Goal: Transaction & Acquisition: Obtain resource

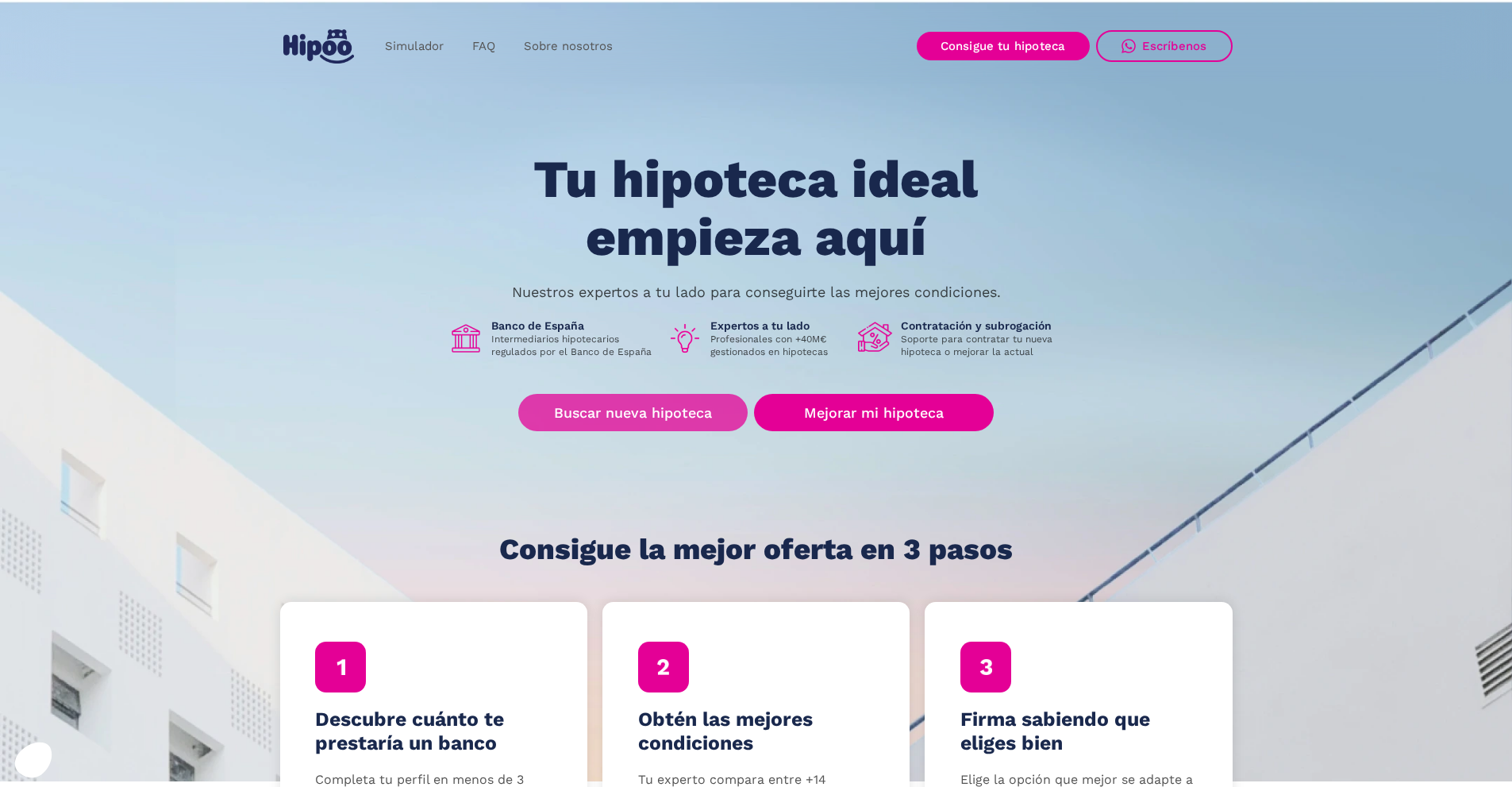
click at [682, 405] on link "Buscar nueva hipoteca" at bounding box center [633, 413] width 230 height 37
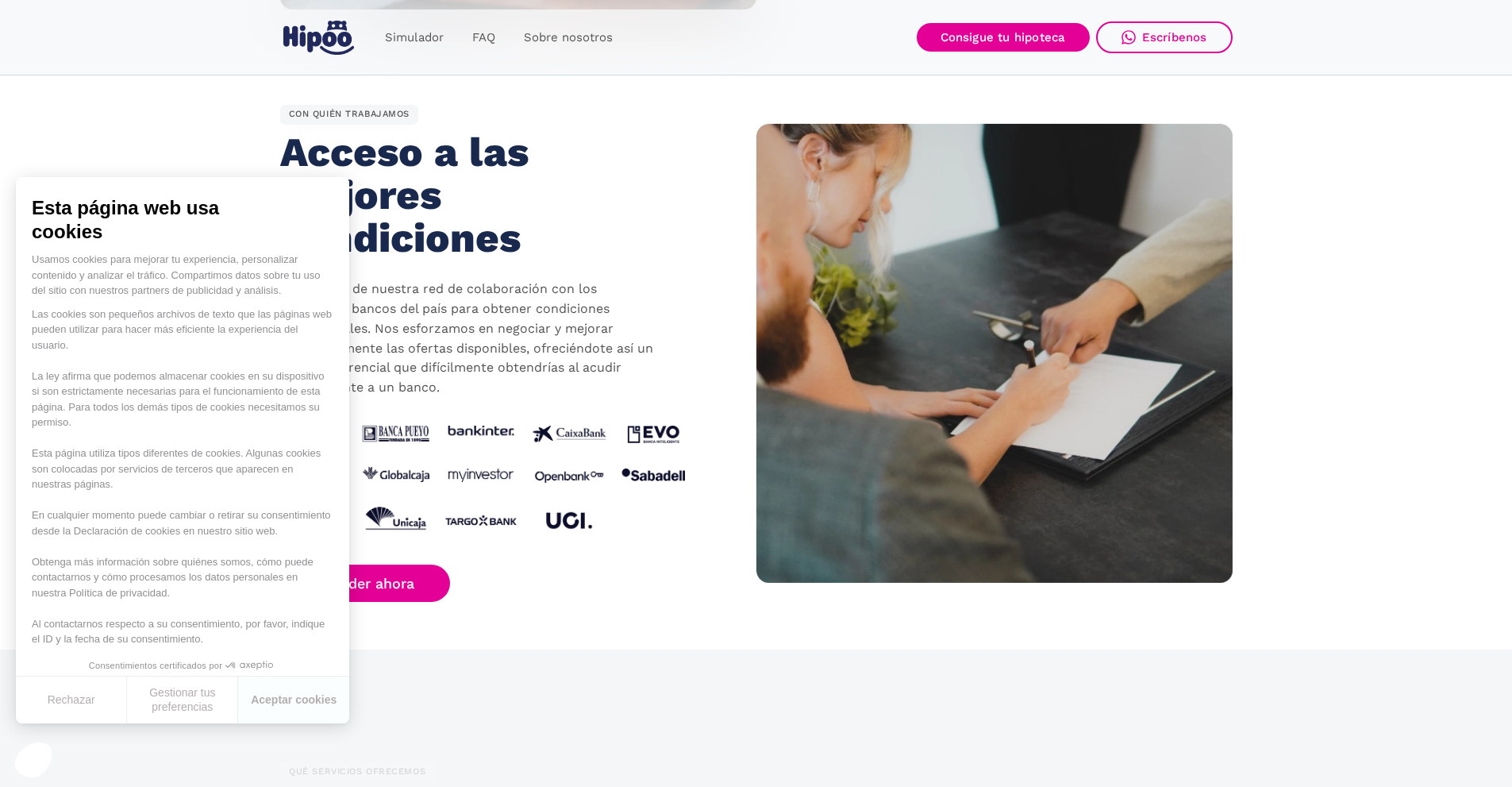
scroll to position [1428, 0]
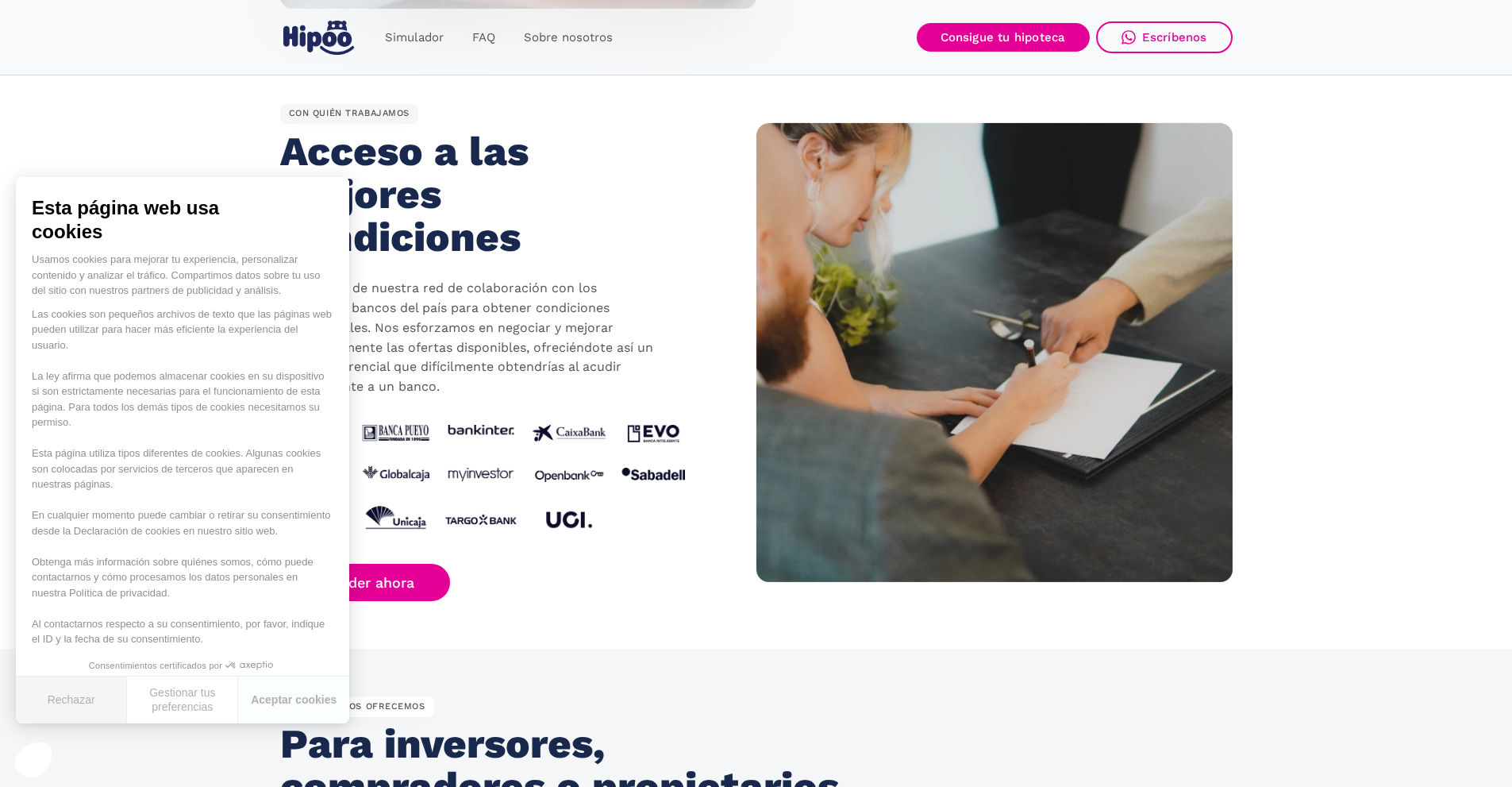
click at [99, 706] on button "Rechazar" at bounding box center [71, 700] width 111 height 47
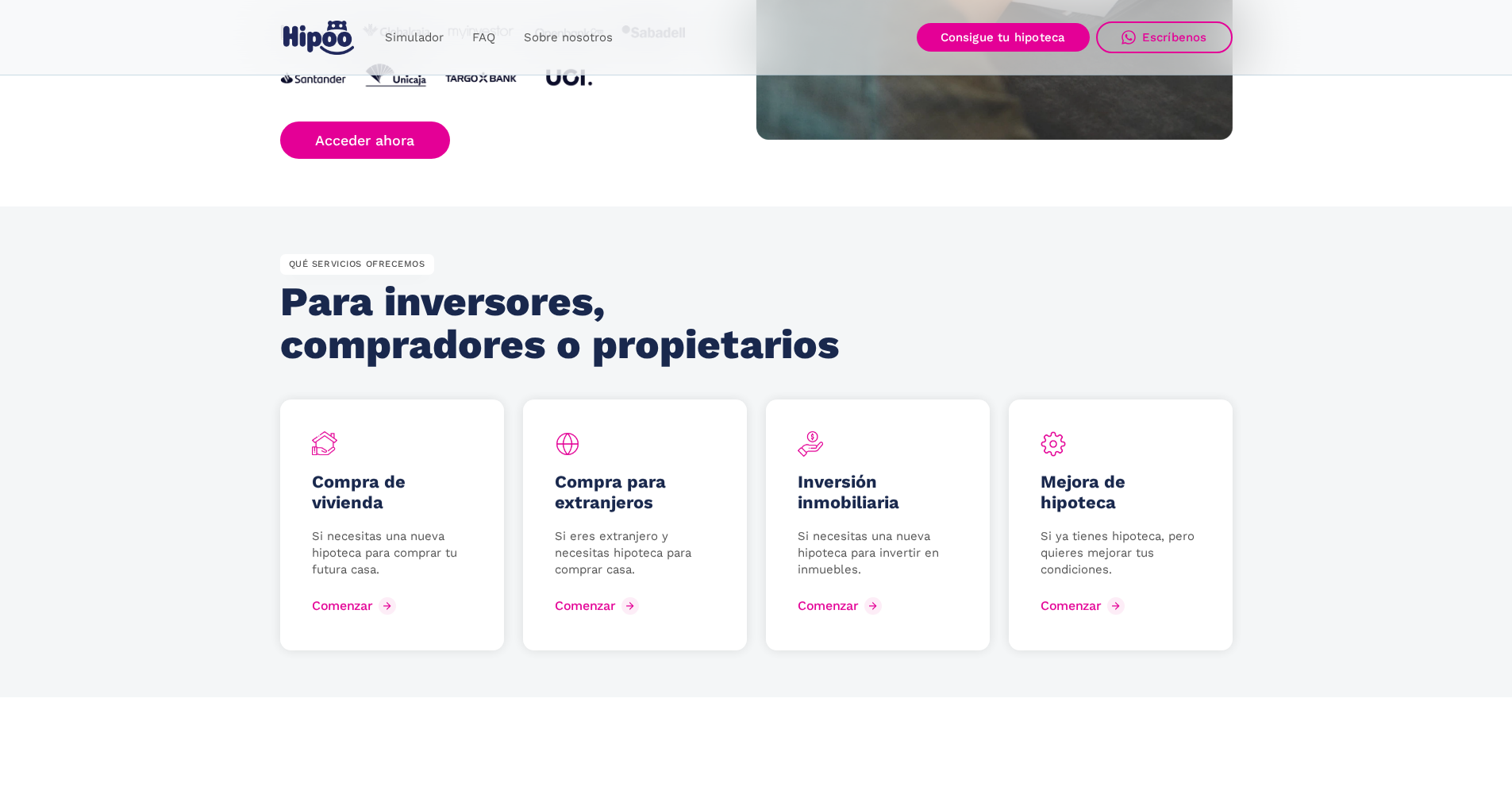
scroll to position [1905, 0]
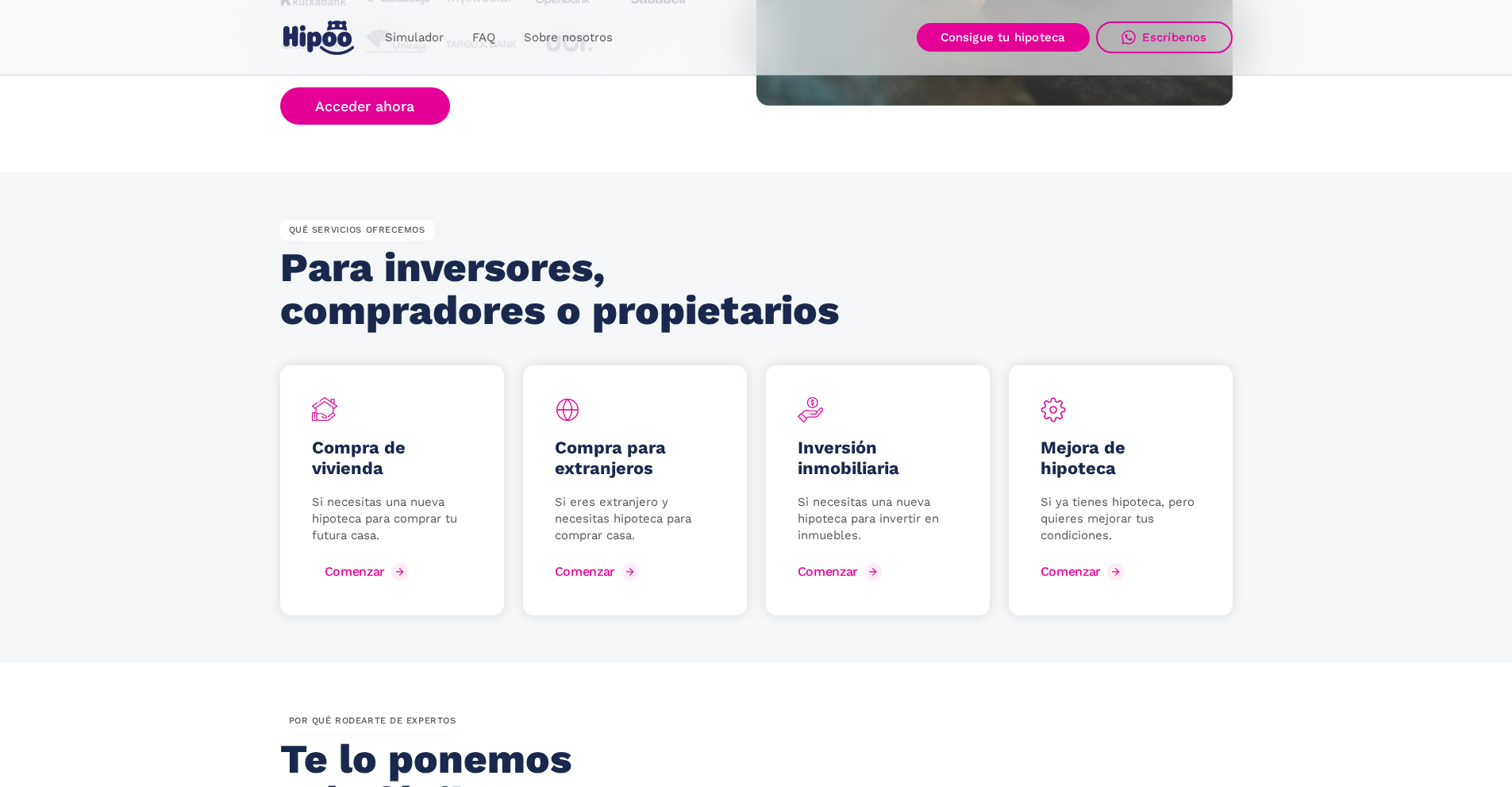
click at [347, 572] on div "Comenzar" at bounding box center [354, 571] width 61 height 15
